Goal: Information Seeking & Learning: Learn about a topic

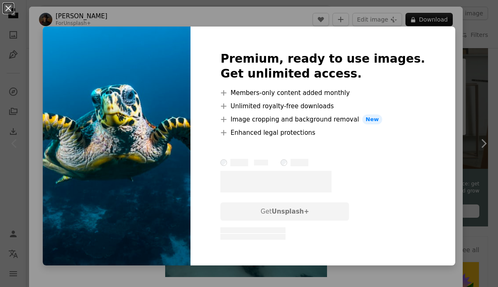
scroll to position [382, 0]
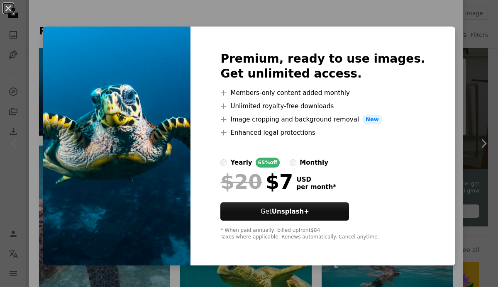
click at [432, 8] on div "An X shape Premium, ready to use images. Get unlimited access. A plus sign Memb…" at bounding box center [249, 143] width 498 height 287
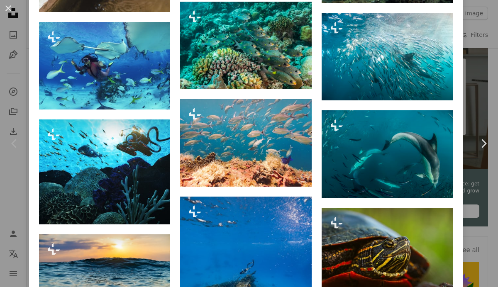
scroll to position [2288, 0]
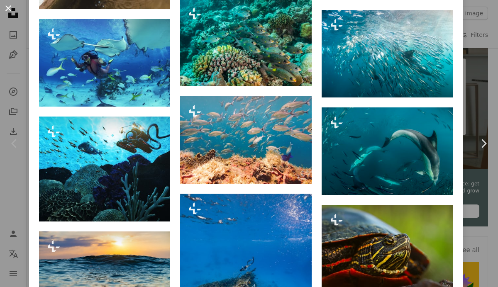
click at [9, 10] on button "An X shape" at bounding box center [8, 8] width 10 height 10
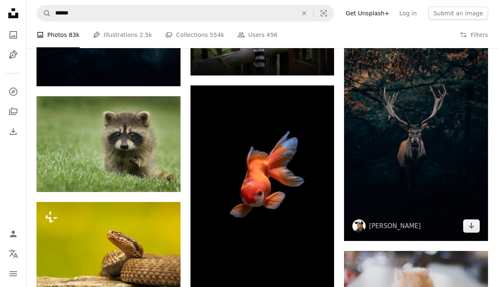
scroll to position [1032, 0]
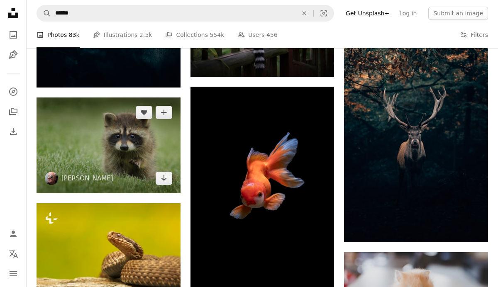
click at [117, 127] on img at bounding box center [108, 145] width 144 height 96
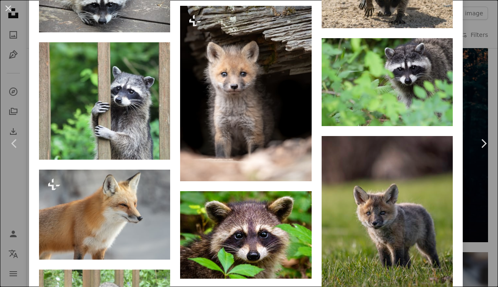
scroll to position [3117, 0]
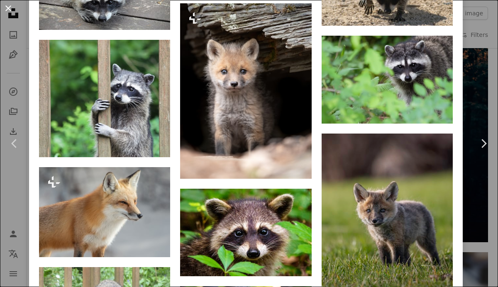
click at [8, 9] on button "An X shape" at bounding box center [8, 8] width 10 height 10
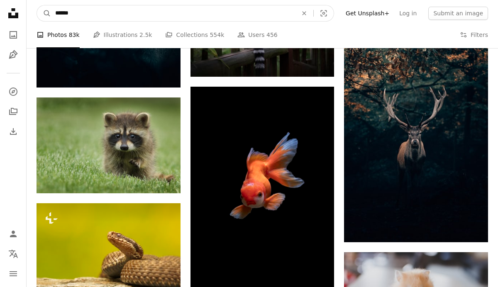
click at [117, 11] on input "******" at bounding box center [173, 13] width 244 height 16
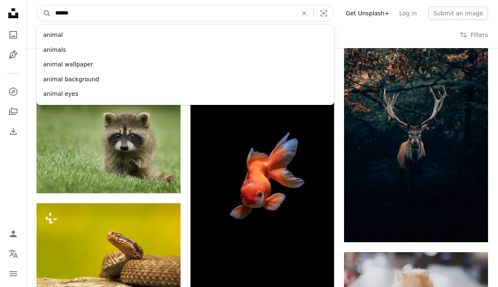
click at [117, 11] on input "******" at bounding box center [173, 13] width 244 height 16
type input "*"
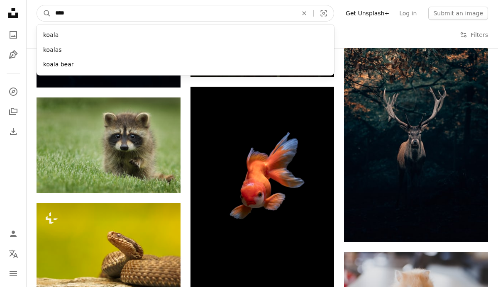
type input "*****"
click button "A magnifying glass" at bounding box center [44, 13] width 14 height 16
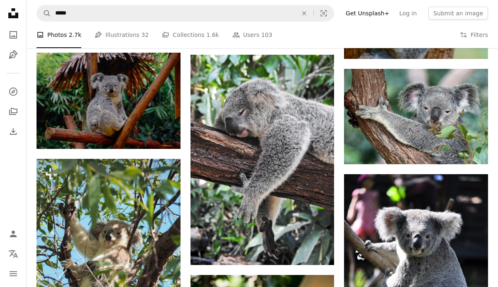
scroll to position [479, 0]
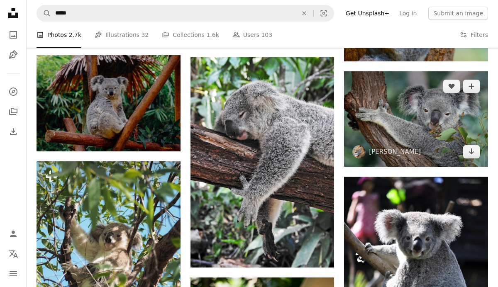
click at [386, 126] on img at bounding box center [416, 118] width 144 height 95
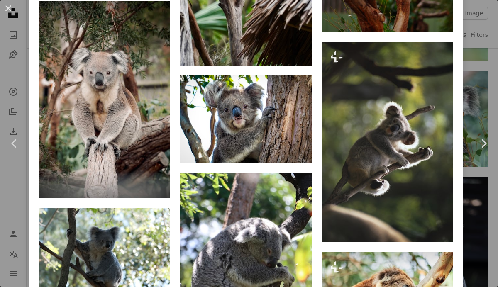
scroll to position [1774, 0]
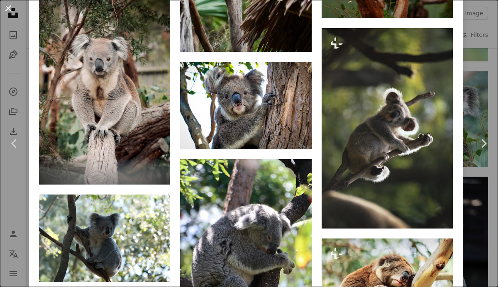
click at [10, 7] on button "An X shape" at bounding box center [8, 8] width 10 height 10
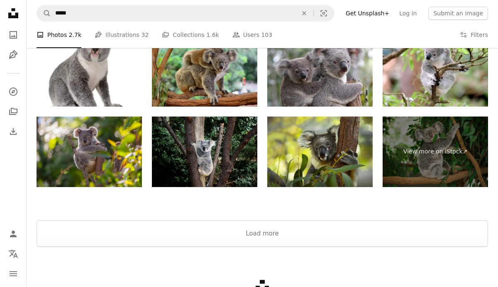
scroll to position [1550, 0]
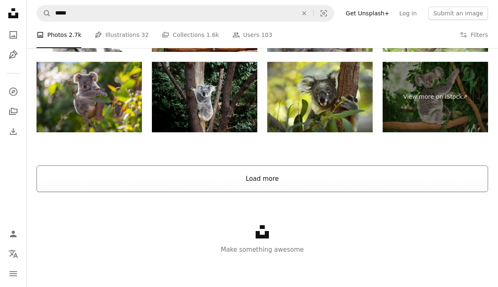
click at [186, 178] on button "Load more" at bounding box center [261, 178] width 451 height 27
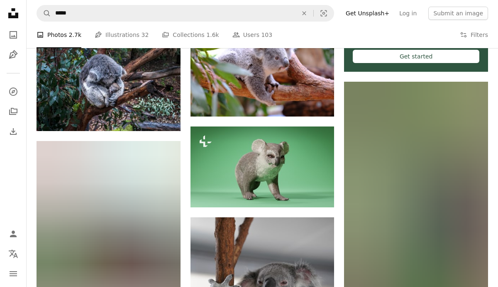
scroll to position [2853, 0]
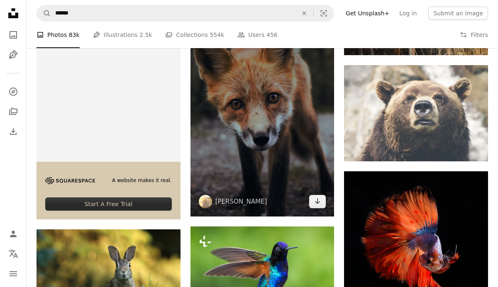
scroll to position [1428, 0]
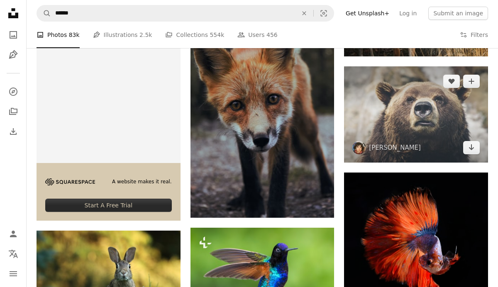
click at [432, 130] on img at bounding box center [416, 114] width 144 height 96
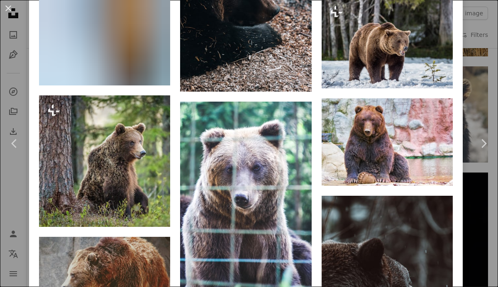
scroll to position [3792, 0]
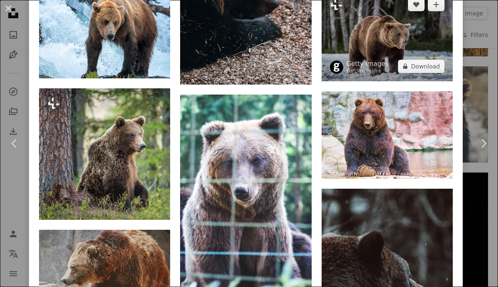
click at [397, 81] on img at bounding box center [386, 36] width 131 height 92
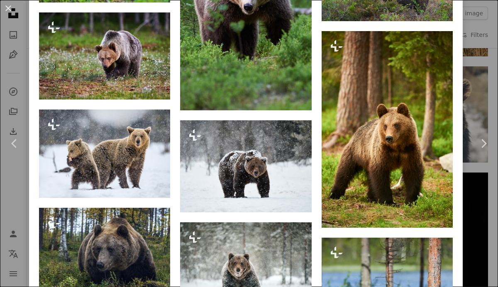
scroll to position [1410, 0]
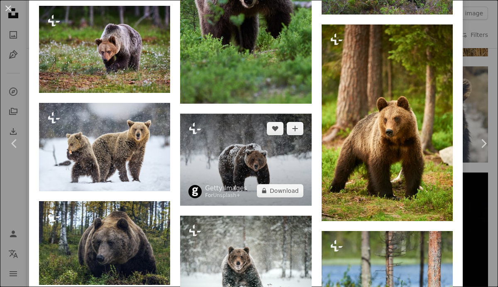
click at [286, 182] on img at bounding box center [245, 160] width 131 height 92
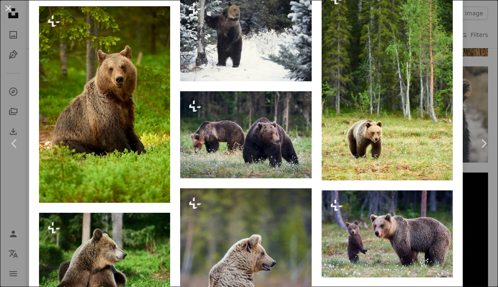
scroll to position [2073, 0]
